Goal: Task Accomplishment & Management: Use online tool/utility

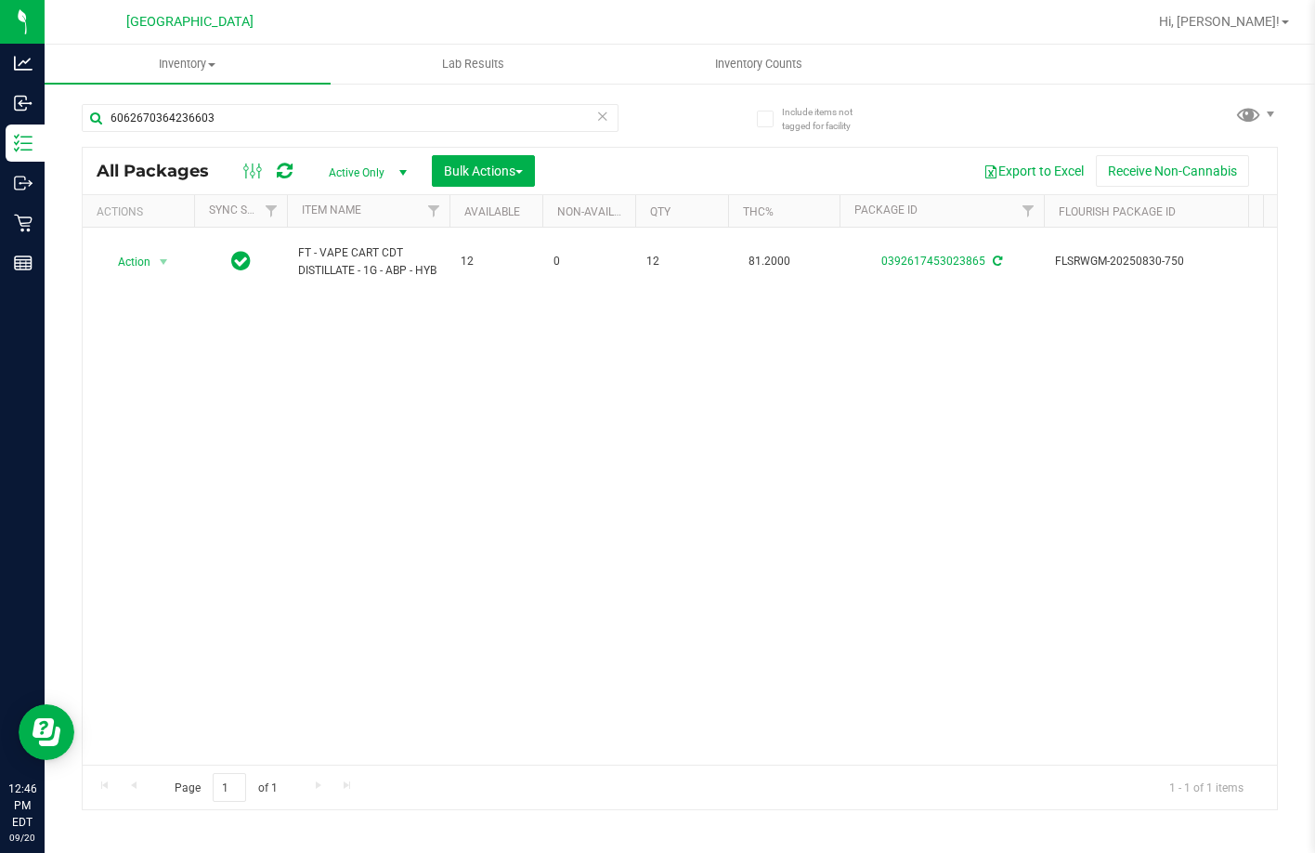
type input "6062670364236603"
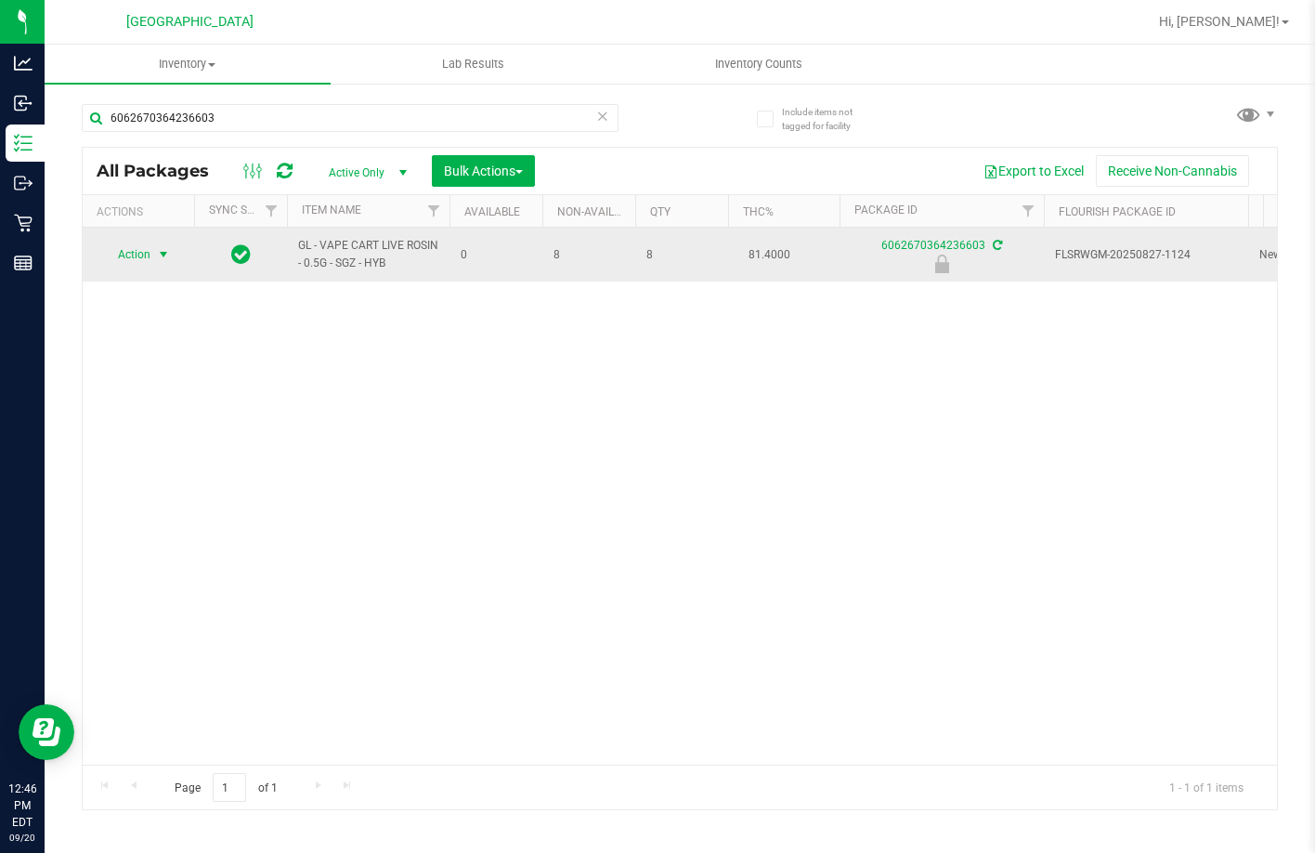
click at [163, 255] on span "select" at bounding box center [163, 254] width 15 height 15
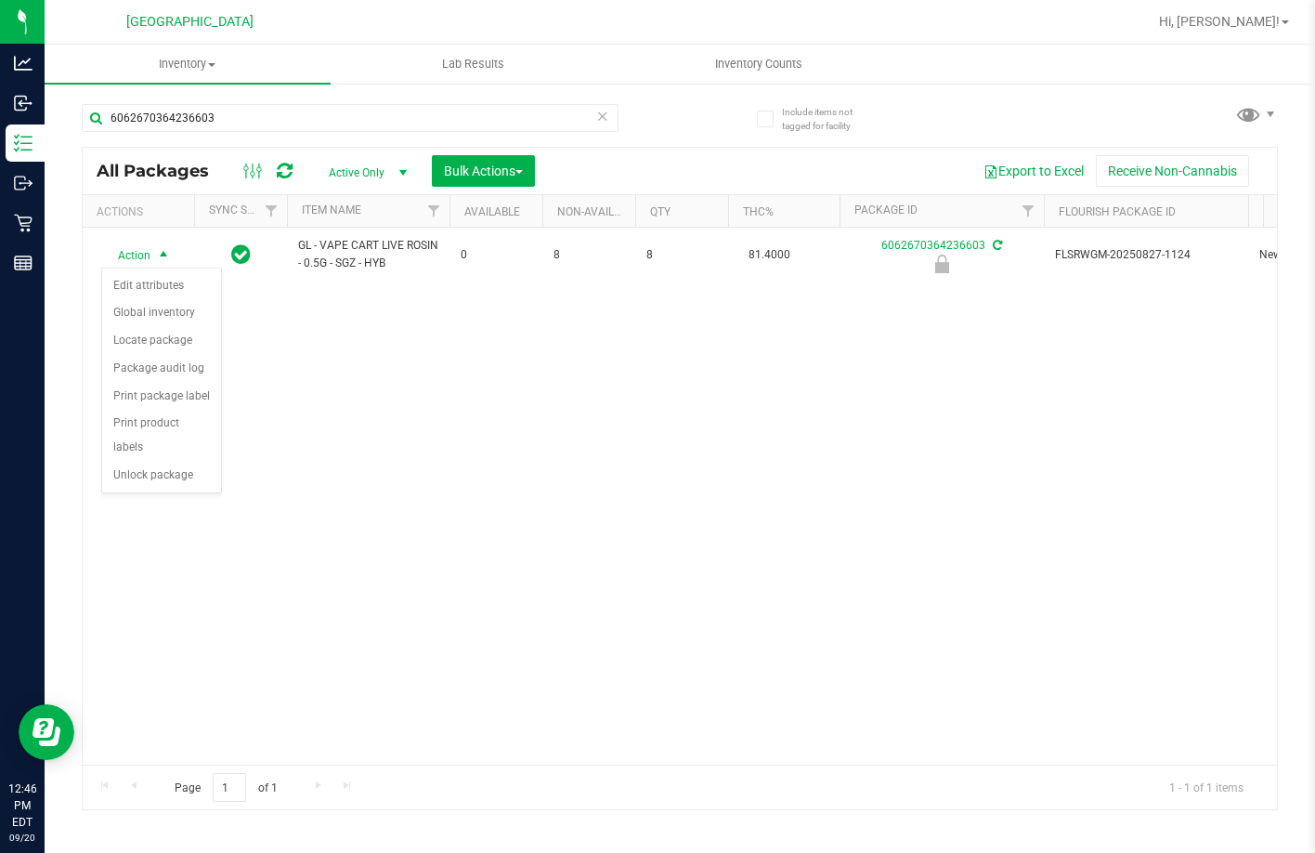
click at [150, 467] on div "Action Edit attributes Global inventory Locate package Package audit log Print …" at bounding box center [161, 380] width 121 height 226
click at [164, 462] on li "Unlock package" at bounding box center [161, 476] width 119 height 28
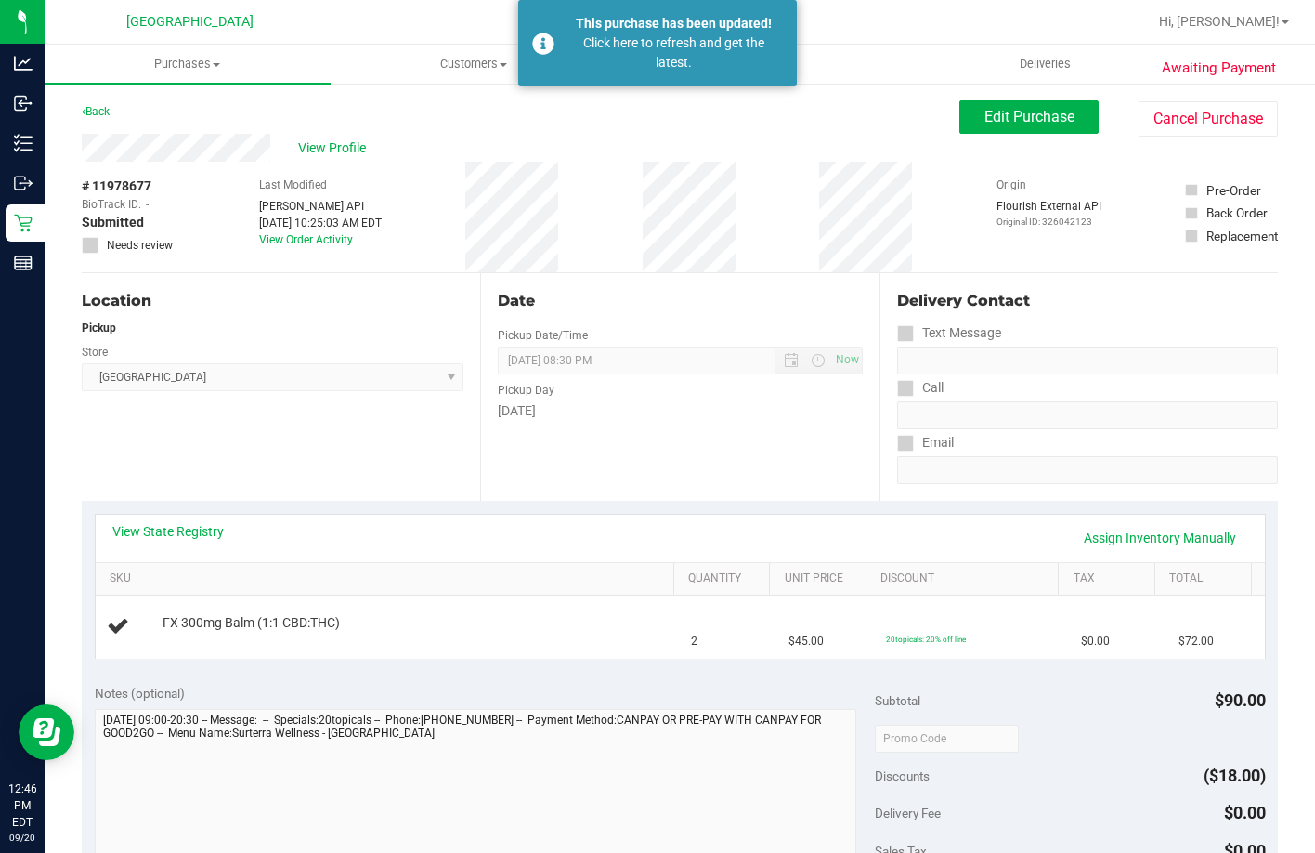
scroll to position [93, 0]
